Goal: Use online tool/utility: Utilize a website feature to perform a specific function

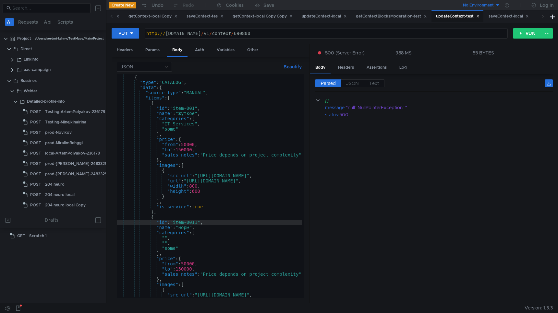
scroll to position [52, 0]
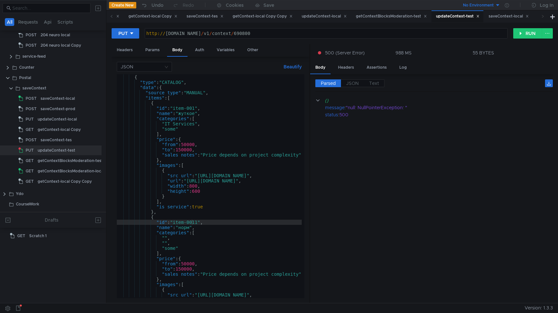
scroll to position [52, 0]
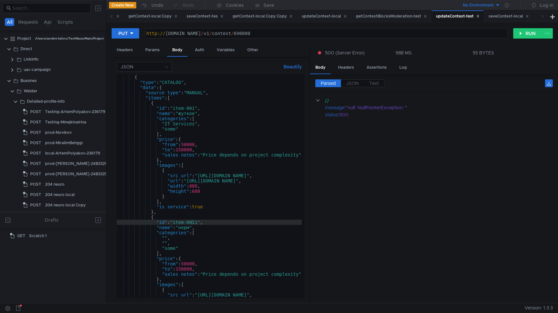
scroll to position [52, 0]
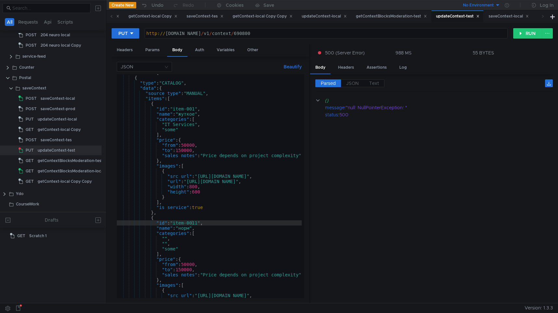
scroll to position [0, 6]
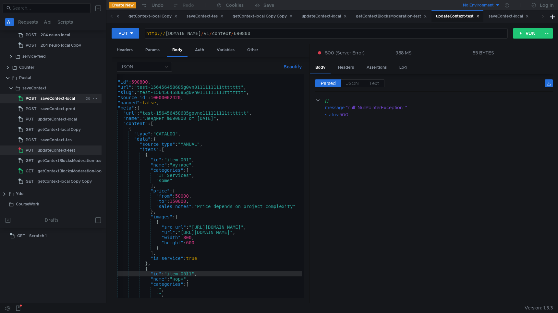
click at [64, 100] on div "saveContext-local" at bounding box center [58, 99] width 34 height 10
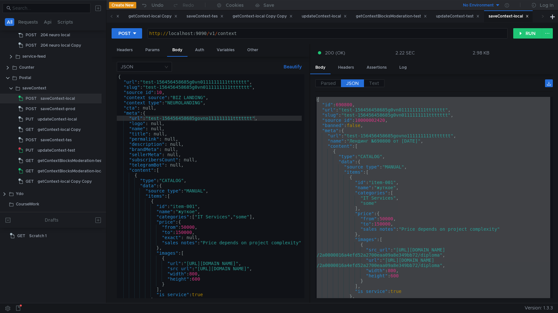
click at [211, 115] on div "{ "url" : "test-156456458685g0vn0111111111ttttttt" , "slug" : "test-15645645868…" at bounding box center [291, 190] width 348 height 232
click at [249, 82] on div "{ "url" : "test-156456458685g0vn0111111111ttttttt" , "slug" : "test-15645645868…" at bounding box center [291, 190] width 348 height 232
click at [252, 88] on div "{ "url" : "test-156456458685g0vn0111111111tttttttt" , "slug" : "test-1564564586…" at bounding box center [291, 190] width 348 height 232
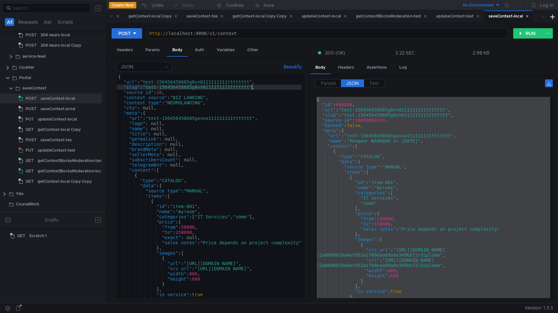
scroll to position [0, 10]
click at [254, 120] on div "{ "url" : "test-156456458685g0vn0111111111tttttttt" , "slug" : "test-1564564586…" at bounding box center [291, 190] width 348 height 232
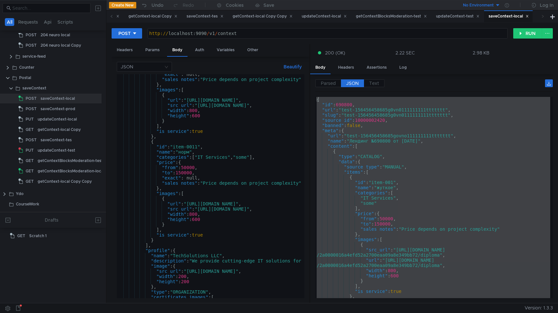
scroll to position [0, 0]
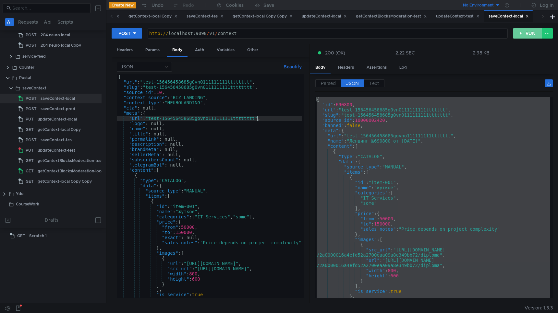
type textarea ""url": "test-156456458685govno111111111tttttttt","
click at [529, 33] on button "RUN" at bounding box center [527, 33] width 29 height 10
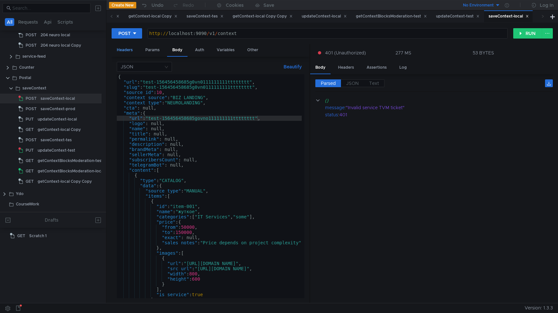
click at [134, 50] on div "Headers" at bounding box center [125, 50] width 26 height 12
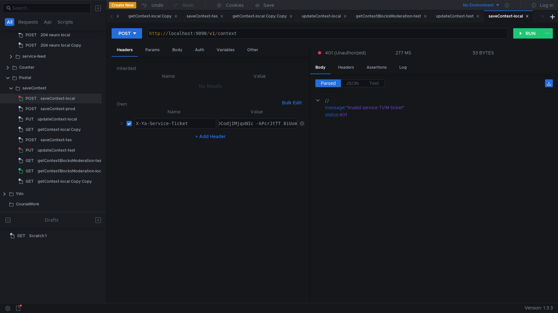
paste textarea "PWAAhCCw_zGBiIRCPWOehD1jnog7oHekaXU_gE:JcAr0zW4PbPCkXl_xmODCTGavFC5Q81Fk-FBxLU8…"
type textarea "3:serv:CPWAAhCCw_zGBiIRCPWOehD1jnog7oHekaXU_gE:JcAr0zW4PbPCkXl_xmODCTGavFC5Q81F…"
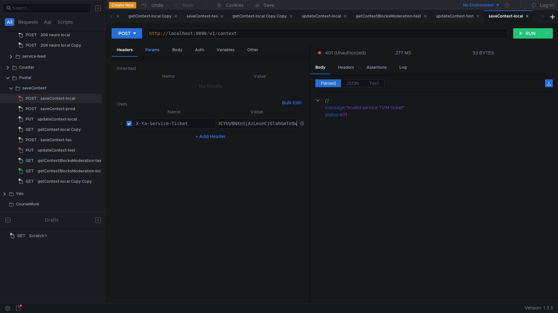
click at [154, 51] on div "Params" at bounding box center [152, 50] width 25 height 12
click at [172, 48] on div "Body" at bounding box center [177, 50] width 20 height 12
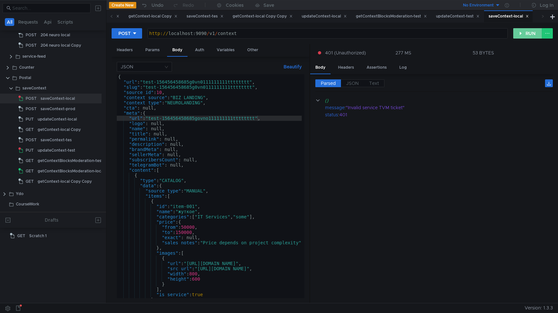
click at [521, 35] on button "RUN" at bounding box center [527, 33] width 29 height 10
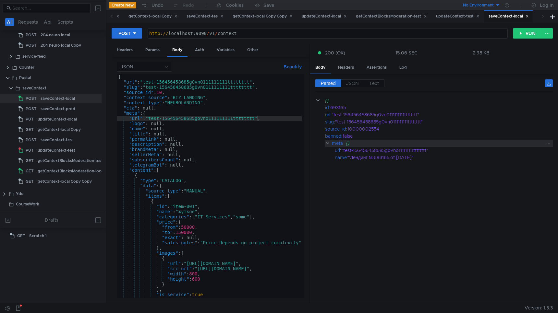
click at [327, 142] on clr-icon at bounding box center [327, 143] width 5 height 5
click at [351, 83] on span "JSON" at bounding box center [352, 83] width 13 height 6
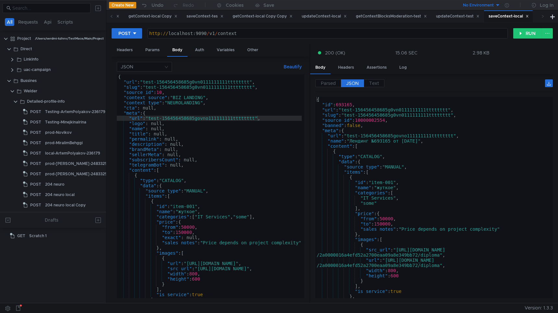
scroll to position [161, 5]
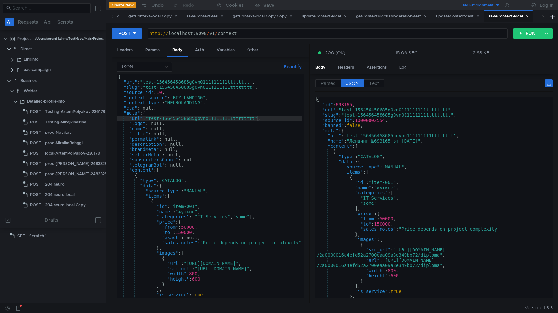
scroll to position [161, 5]
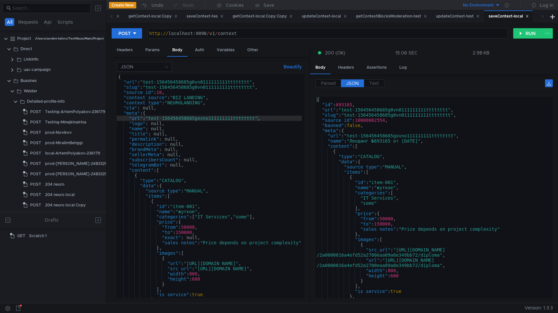
scroll to position [161, 5]
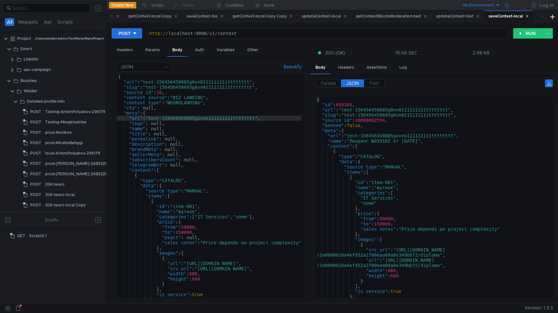
scroll to position [161, 5]
